Goal: Transaction & Acquisition: Obtain resource

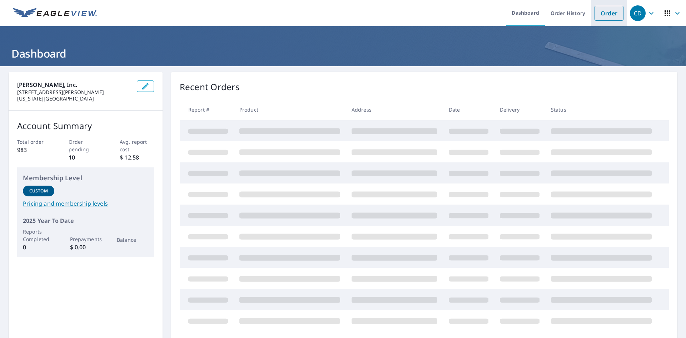
drag, startPoint x: 595, startPoint y: 12, endPoint x: 591, endPoint y: 13, distance: 4.2
click at [595, 12] on link "Order" at bounding box center [609, 13] width 29 height 15
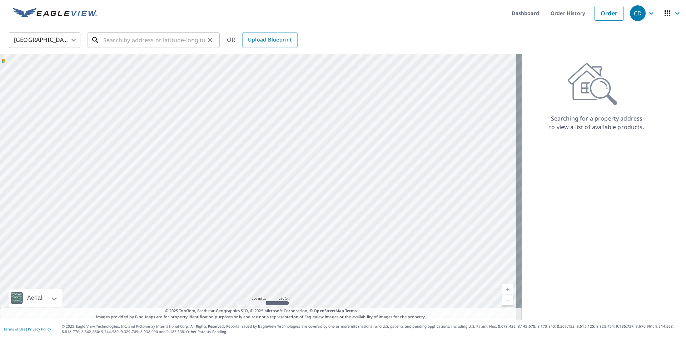
click at [155, 36] on input "text" at bounding box center [154, 40] width 102 height 20
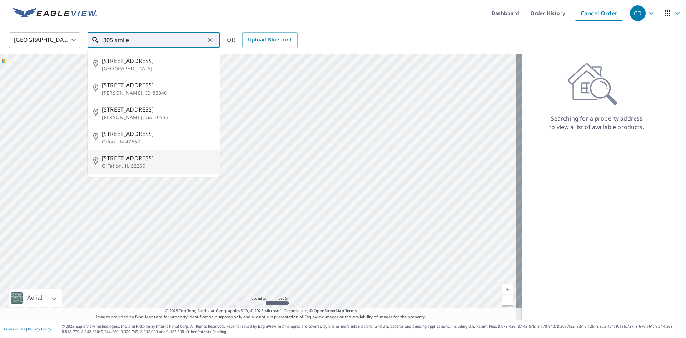
click at [132, 155] on span "[STREET_ADDRESS]" at bounding box center [158, 158] width 112 height 9
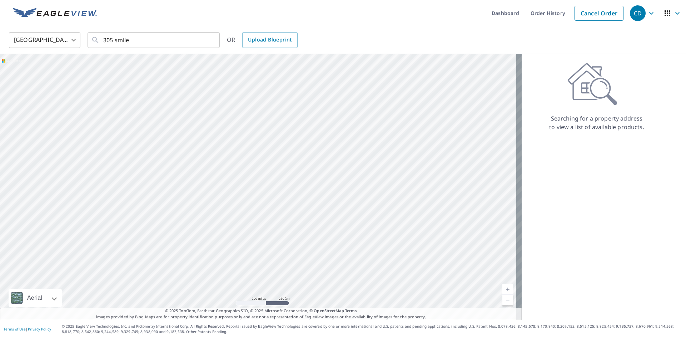
type input "[STREET_ADDRESS]"
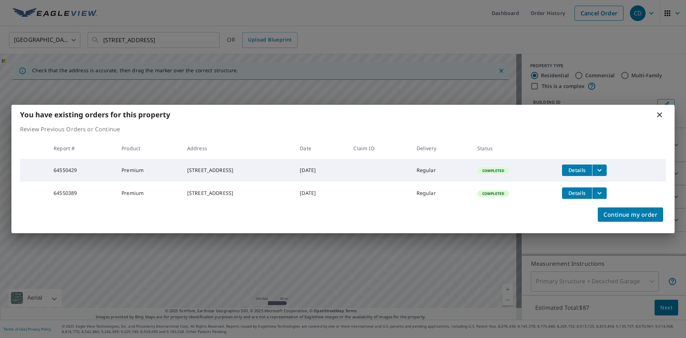
click at [604, 166] on icon "filesDropdownBtn-64550429" at bounding box center [600, 170] width 9 height 9
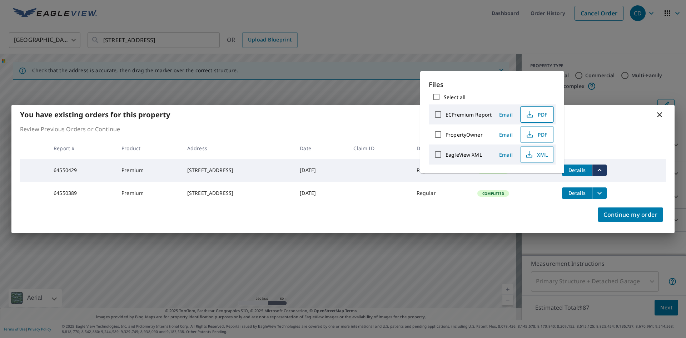
click at [530, 113] on icon "button" at bounding box center [530, 114] width 9 height 9
click at [416, 34] on div "You have existing orders for this property Review Previous Orders or Continue R…" at bounding box center [343, 169] width 686 height 338
